Goal: Check status: Check status

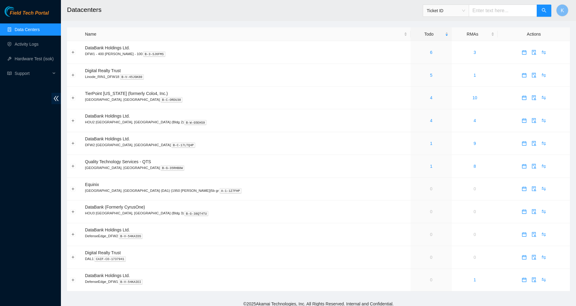
click at [483, 11] on input "text" at bounding box center [503, 11] width 68 height 12
type input "B-V-5VX3F83"
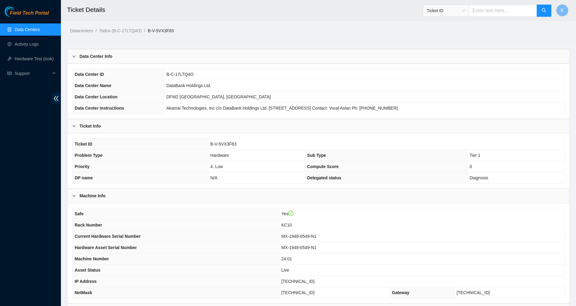
scroll to position [74, 0]
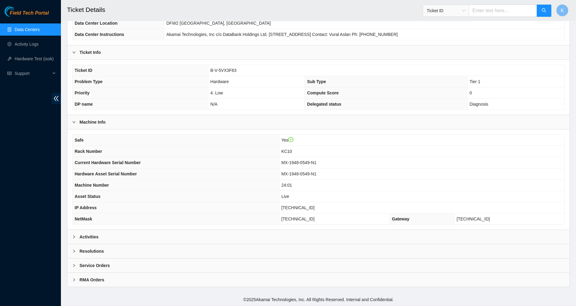
click at [110, 238] on div "Activities" at bounding box center [318, 237] width 502 height 14
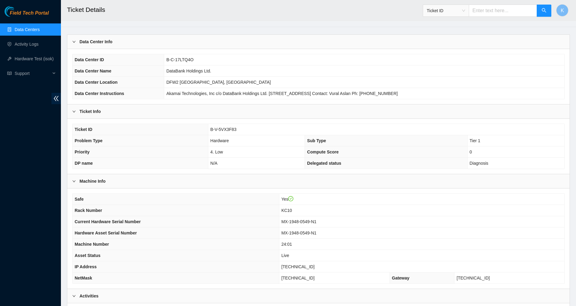
scroll to position [14, 0]
click at [375, 74] on td "DataBank Holdings Ltd." at bounding box center [364, 71] width 400 height 11
click at [487, 12] on input "text" at bounding box center [503, 11] width 68 height 12
paste input "B-V-5VX3F83"
type input "B-V-5VX3F83"
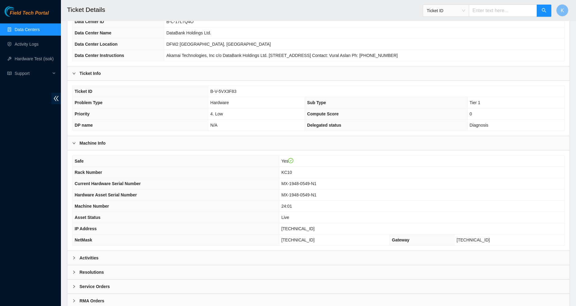
scroll to position [74, 0]
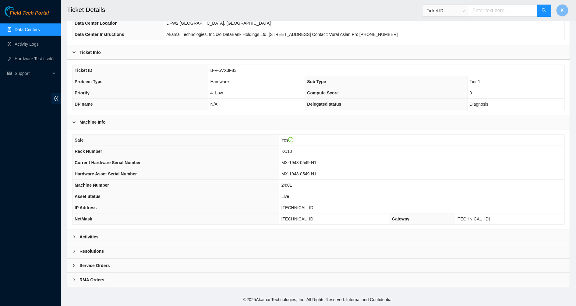
click at [91, 250] on b "Resolutions" at bounding box center [92, 251] width 24 height 7
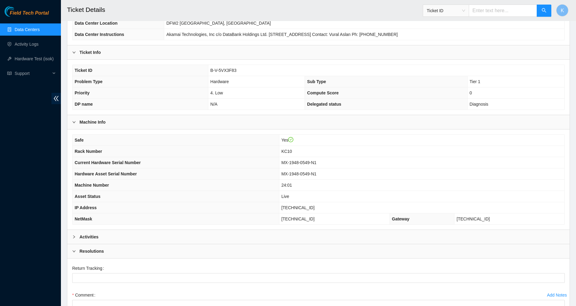
scroll to position [172, 0]
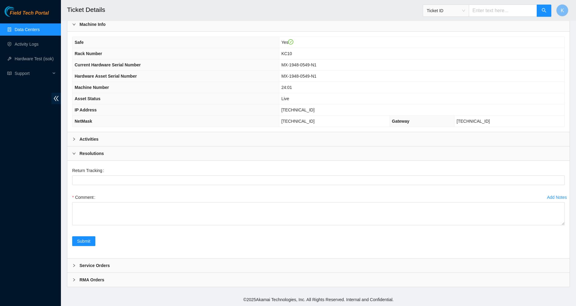
click at [87, 136] on b "Activities" at bounding box center [89, 139] width 19 height 7
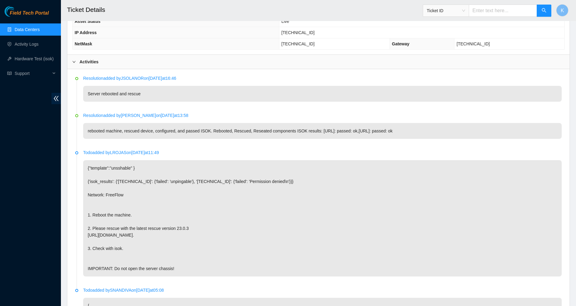
scroll to position [249, 0]
click at [497, 11] on input "text" at bounding box center [503, 11] width 68 height 12
drag, startPoint x: 497, startPoint y: 11, endPoint x: 470, endPoint y: 16, distance: 27.7
click at [470, 16] on span "Ticket ID B-V-5VX" at bounding box center [487, 11] width 129 height 12
click at [509, 15] on input "B-V-5VX" at bounding box center [503, 11] width 68 height 12
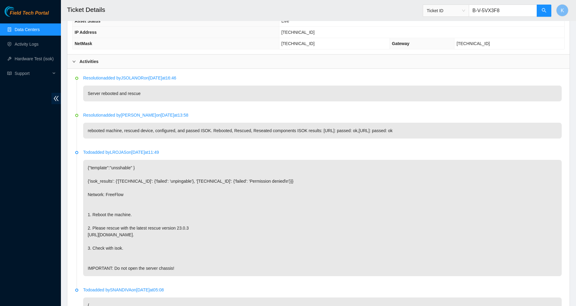
type input "B-V-5VX3F8V"
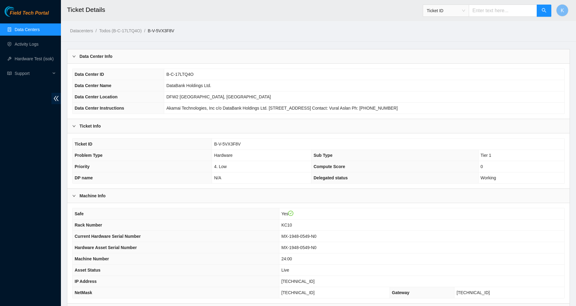
scroll to position [74, 0]
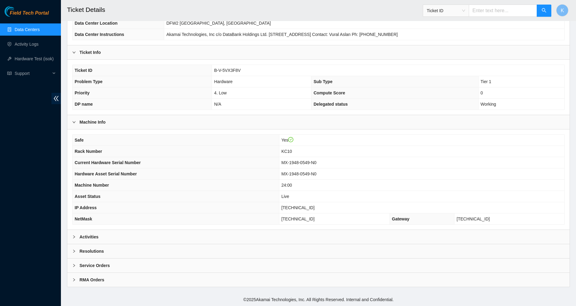
click at [93, 241] on div "Activities" at bounding box center [318, 237] width 502 height 14
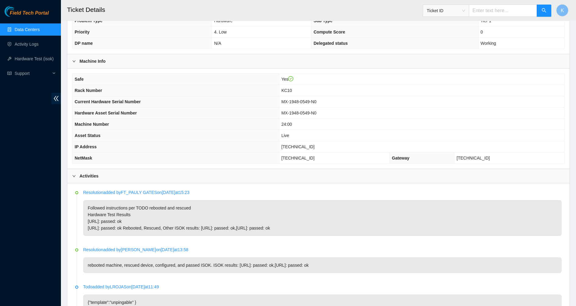
scroll to position [143, 0]
